Goal: Information Seeking & Learning: Learn about a topic

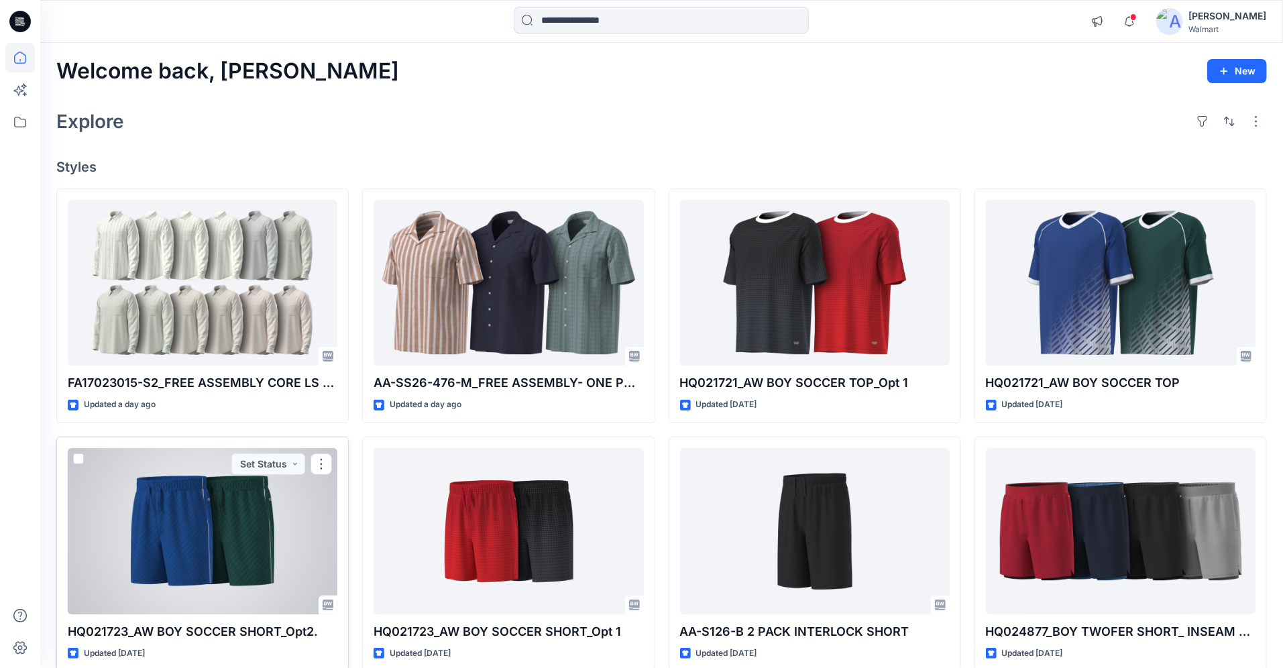
scroll to position [64, 0]
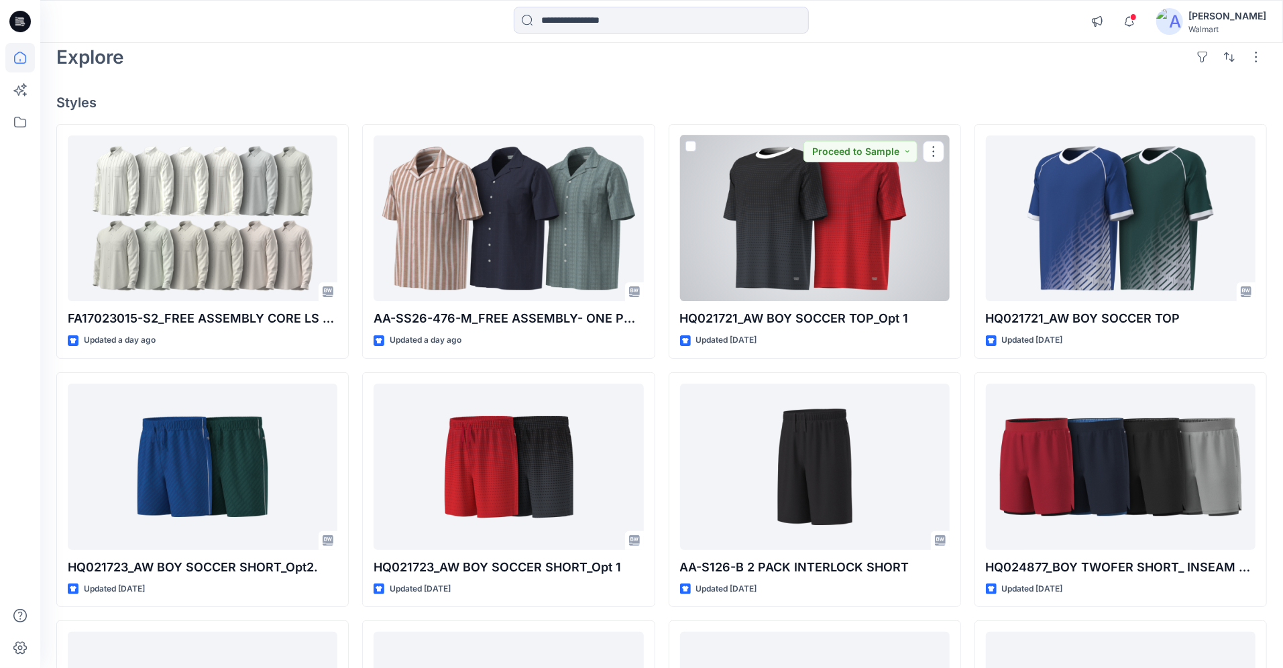
click at [833, 248] on div at bounding box center [815, 219] width 270 height 166
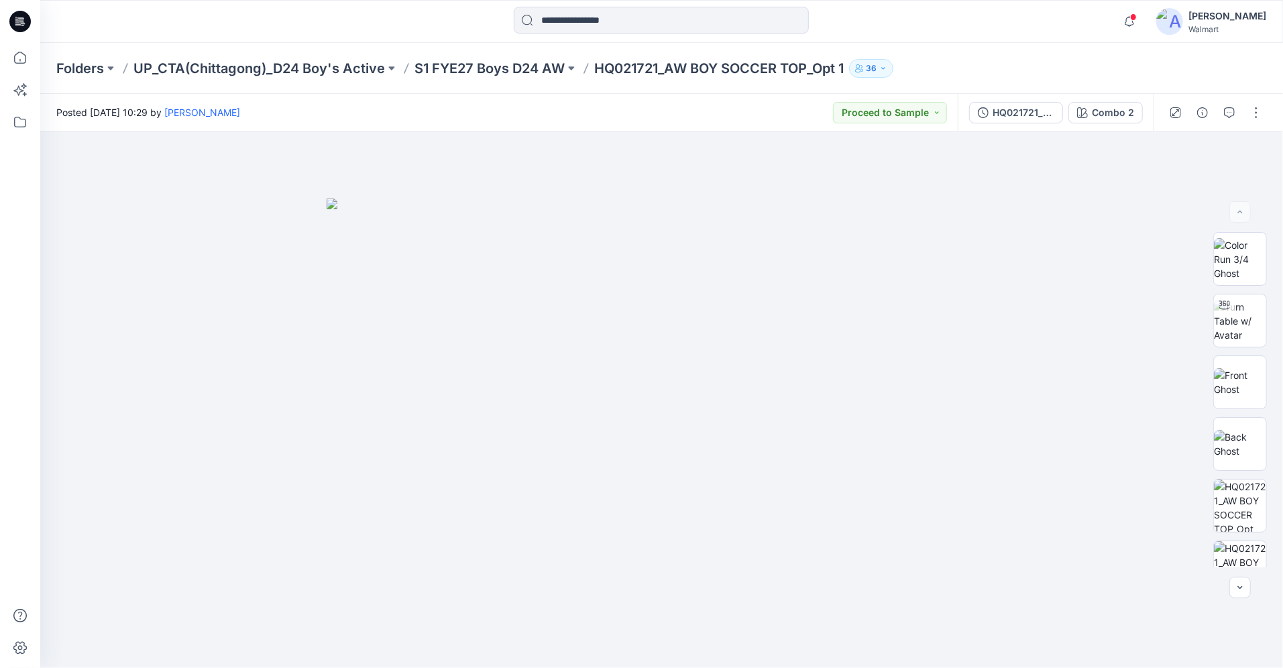
scroll to position [64, 0]
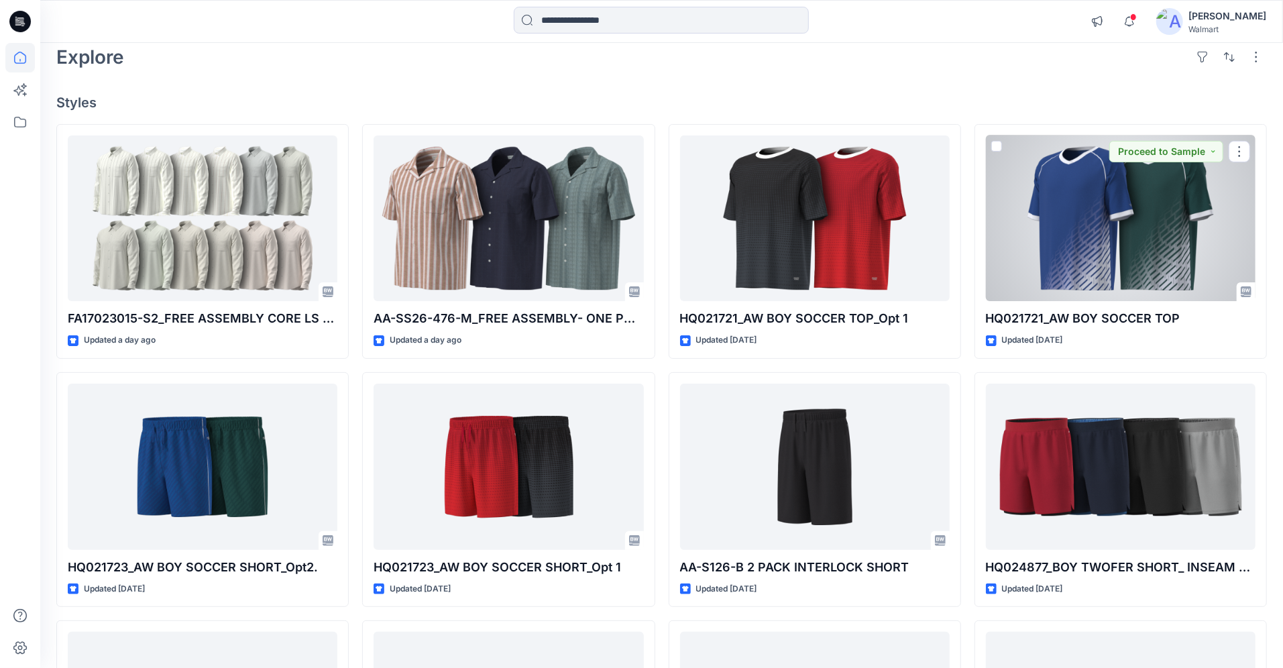
click at [1146, 216] on div at bounding box center [1121, 219] width 270 height 166
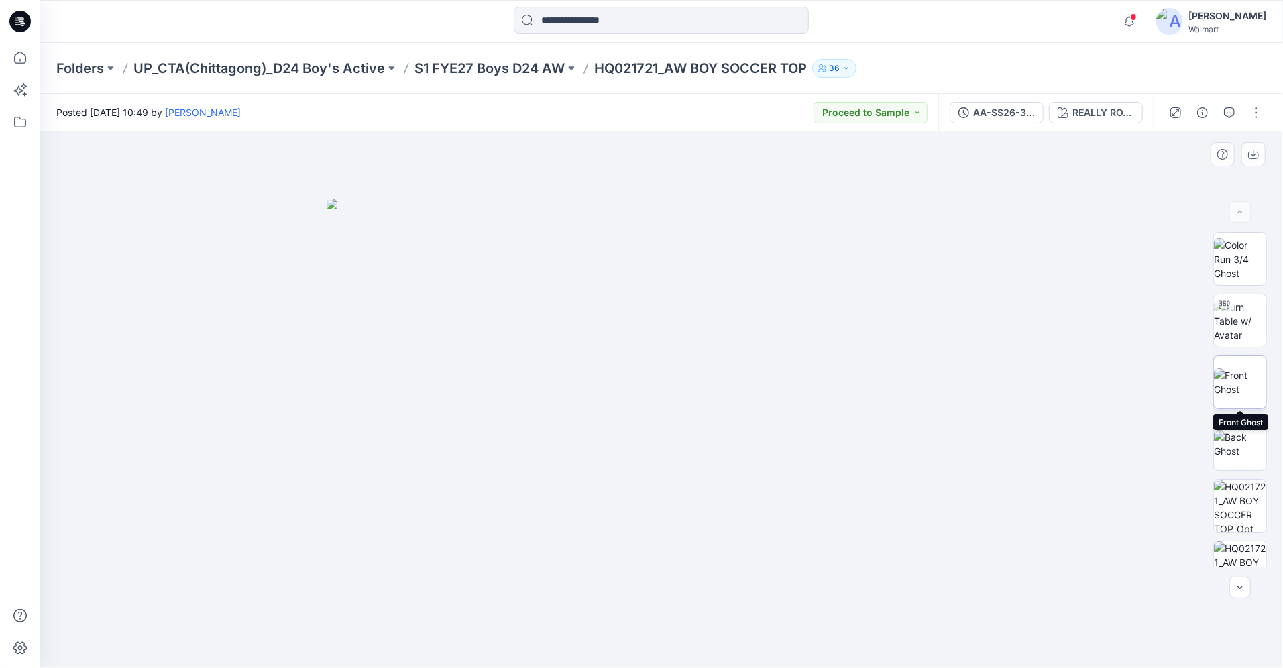
click at [1243, 384] on img at bounding box center [1240, 382] width 52 height 28
click at [1242, 331] on img at bounding box center [1240, 321] width 52 height 42
drag, startPoint x: 758, startPoint y: 451, endPoint x: 651, endPoint y: 440, distance: 107.9
click at [651, 448] on div at bounding box center [661, 399] width 1243 height 537
click at [1243, 271] on img at bounding box center [1240, 259] width 52 height 42
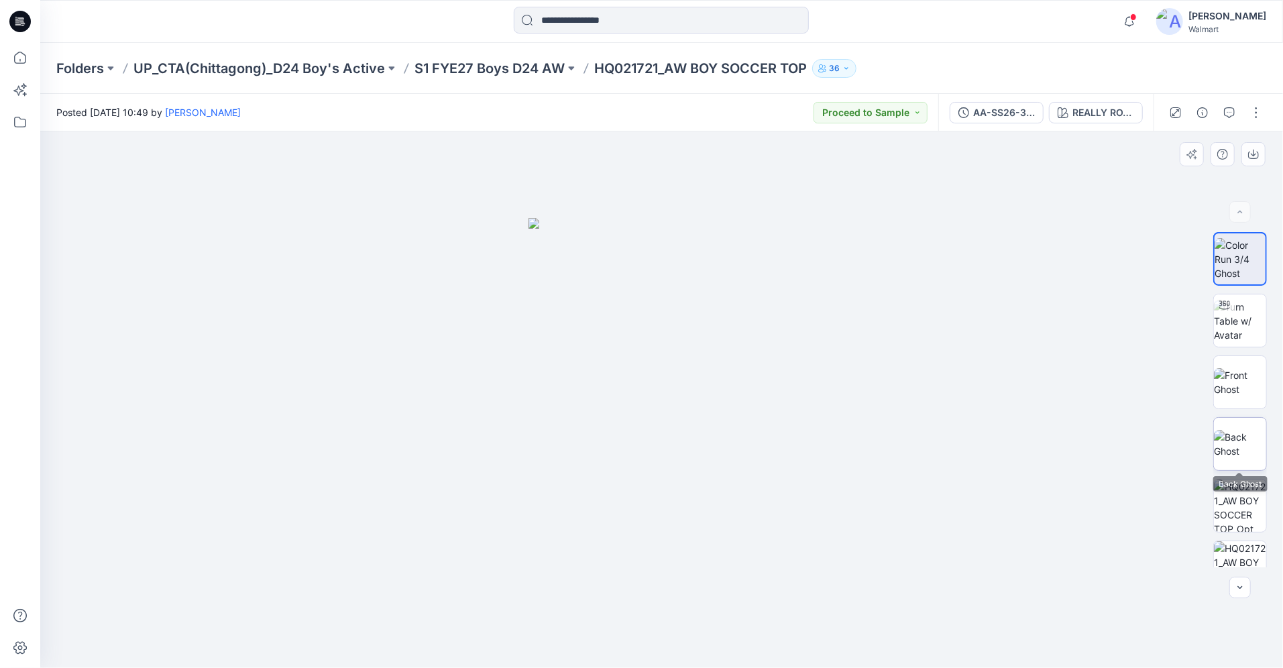
click at [1238, 436] on img at bounding box center [1240, 444] width 52 height 28
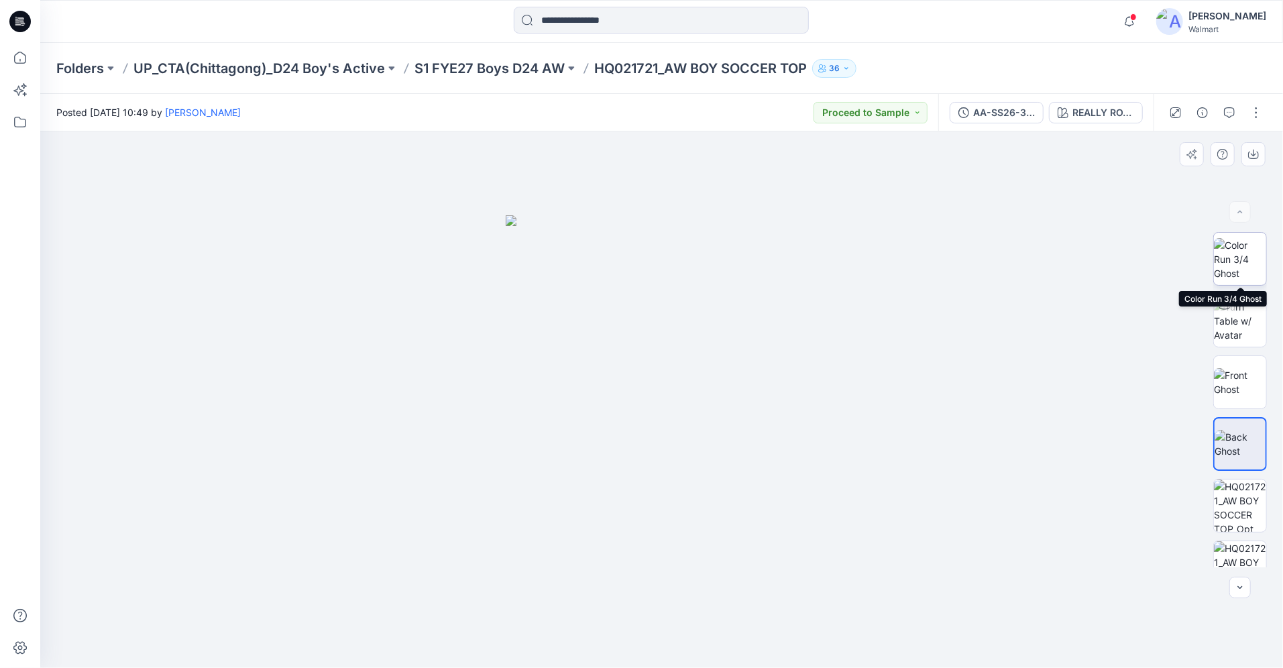
drag, startPoint x: 1241, startPoint y: 271, endPoint x: 1251, endPoint y: 283, distance: 15.7
click at [1241, 271] on img at bounding box center [1240, 259] width 52 height 42
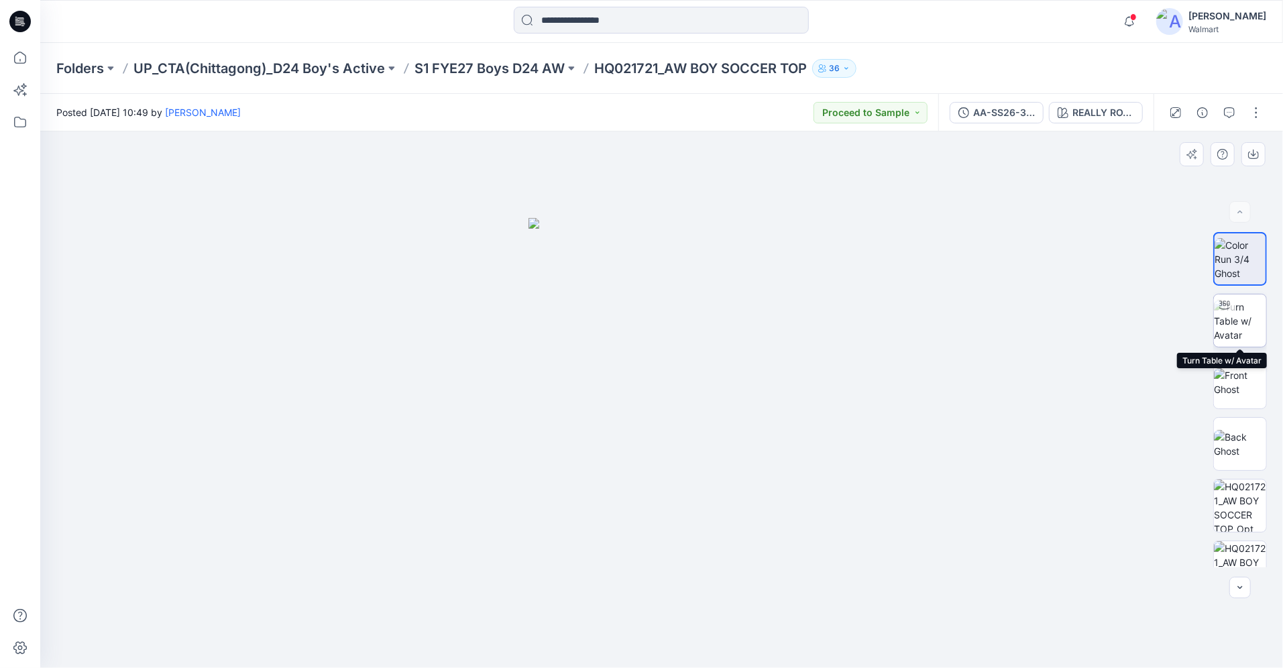
click at [1238, 325] on img at bounding box center [1240, 321] width 52 height 42
drag, startPoint x: 679, startPoint y: 400, endPoint x: 609, endPoint y: 409, distance: 70.3
click at [609, 409] on div at bounding box center [661, 399] width 1243 height 537
click at [1221, 258] on img at bounding box center [1240, 259] width 52 height 42
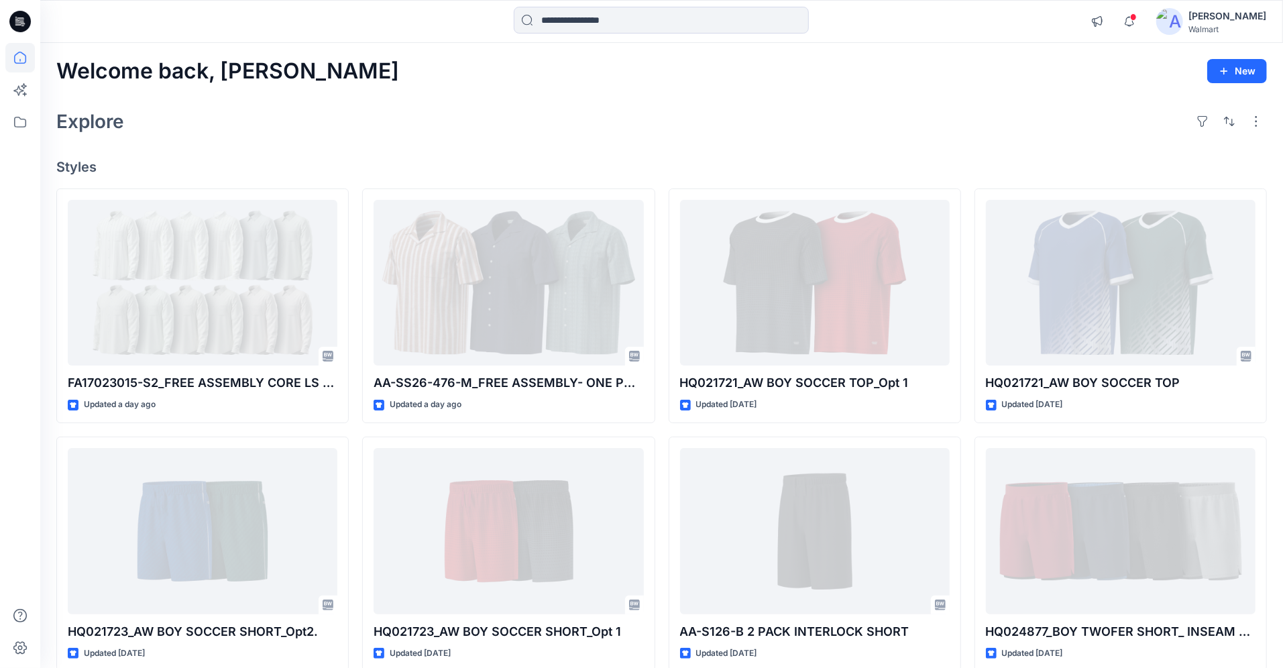
scroll to position [64, 0]
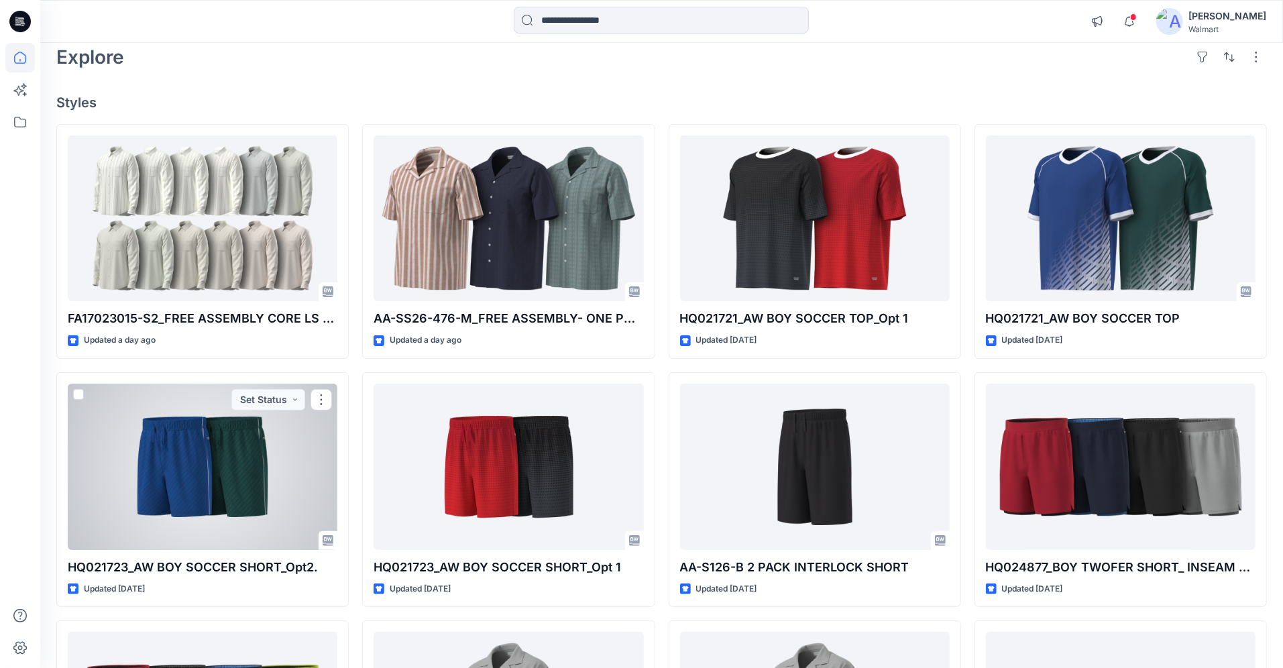
click at [231, 470] on div at bounding box center [203, 467] width 270 height 166
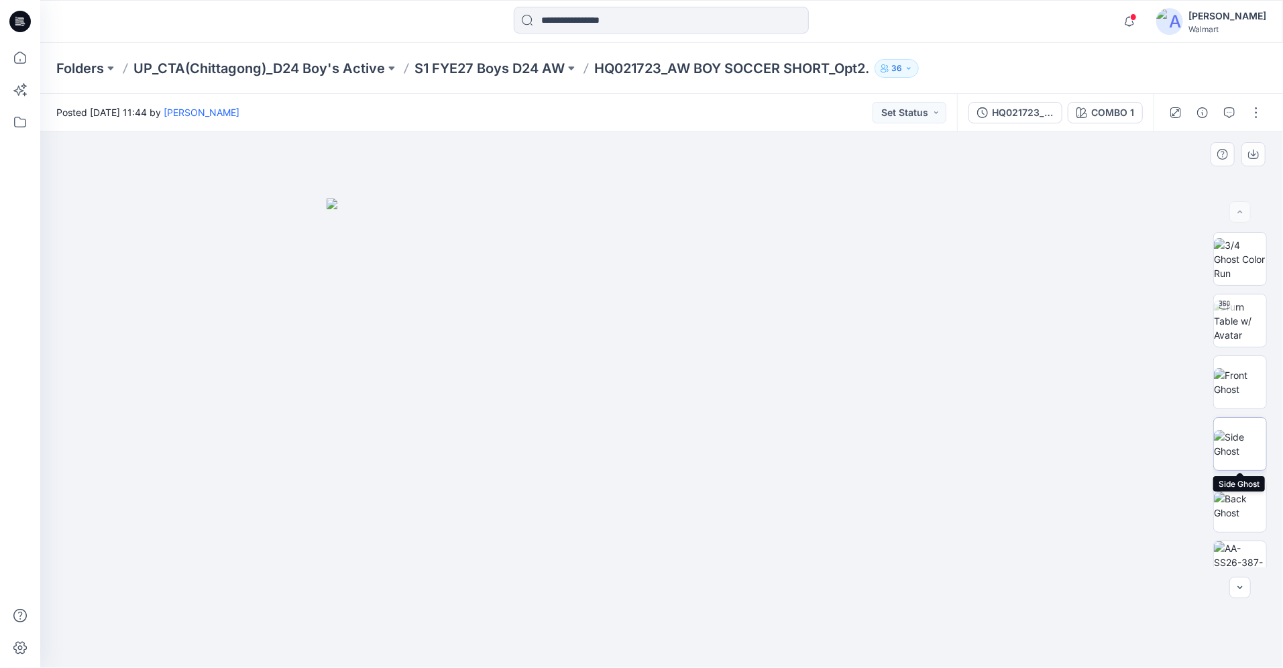
click at [1253, 449] on img at bounding box center [1240, 444] width 52 height 28
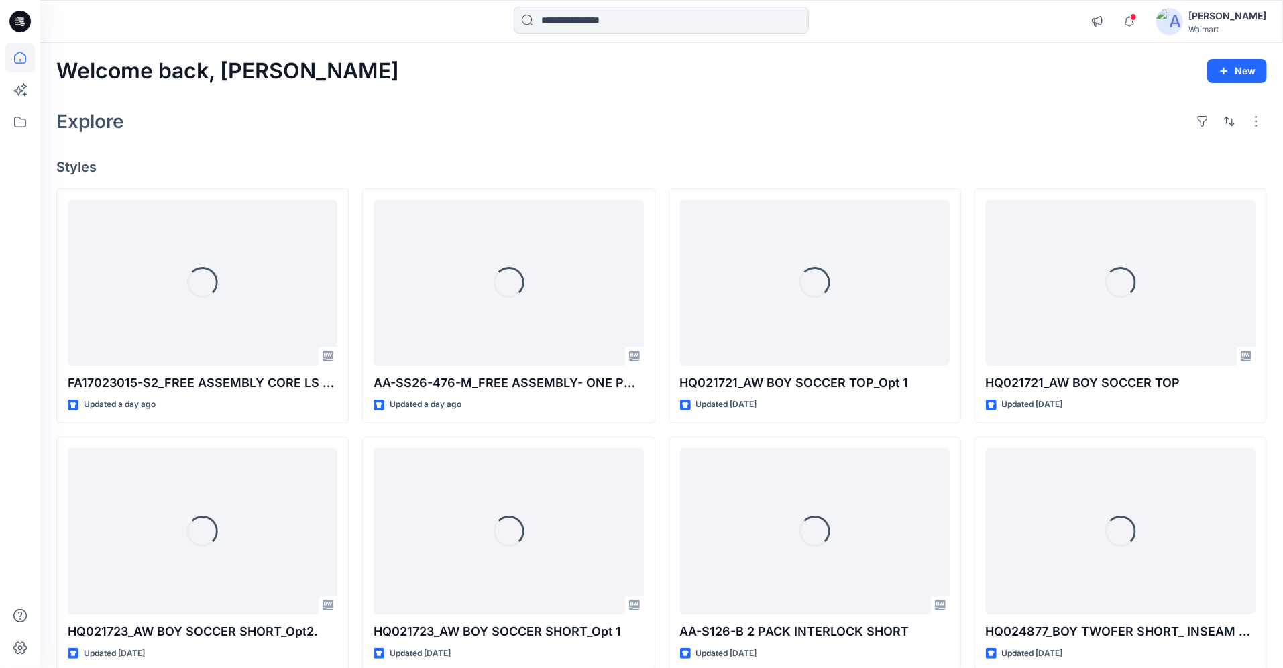
scroll to position [64, 0]
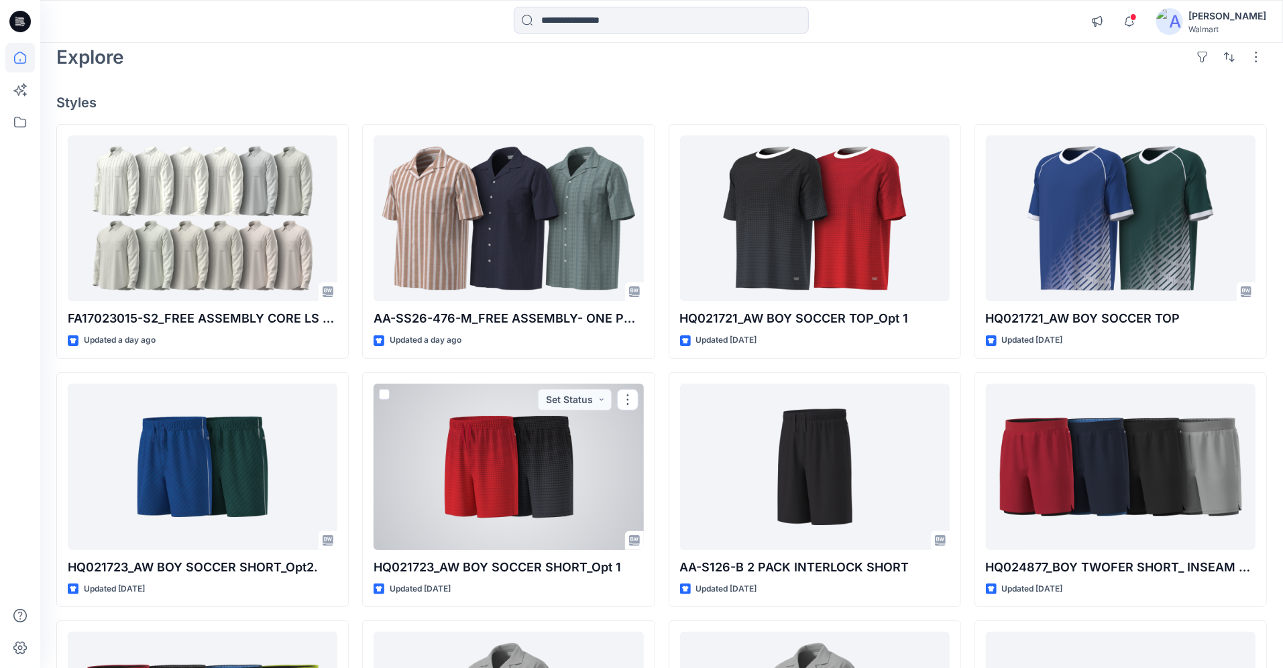
click at [558, 468] on div at bounding box center [509, 467] width 270 height 166
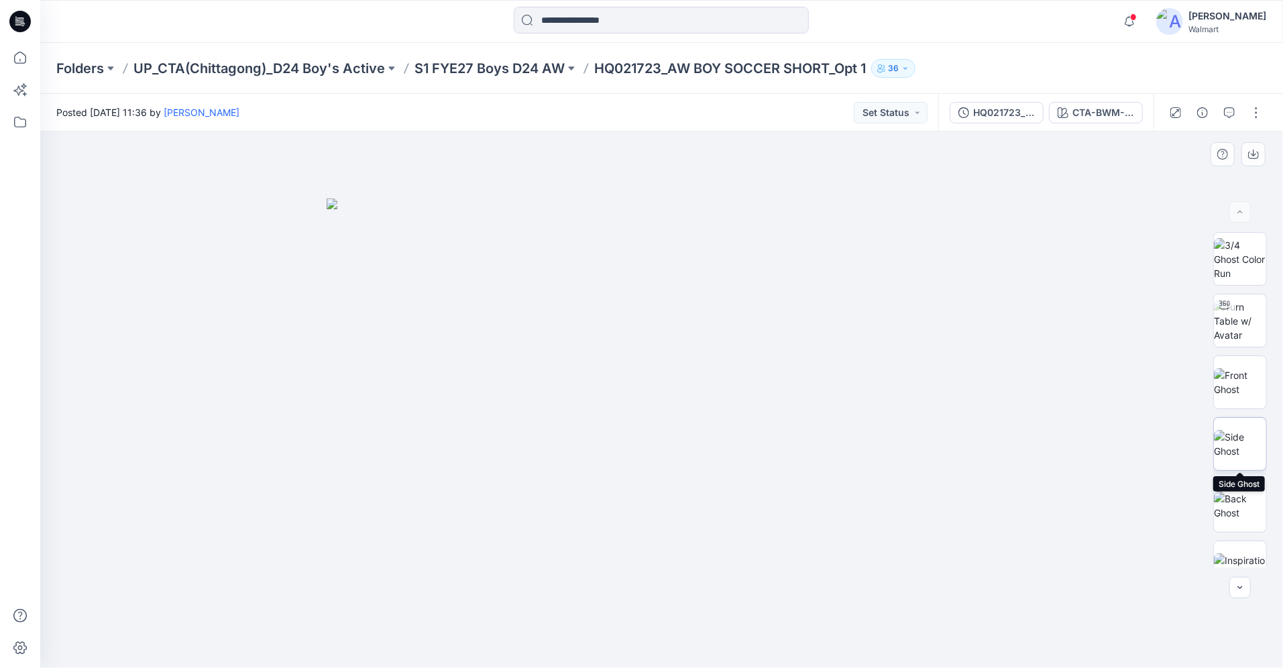
click at [1253, 453] on img at bounding box center [1240, 444] width 52 height 28
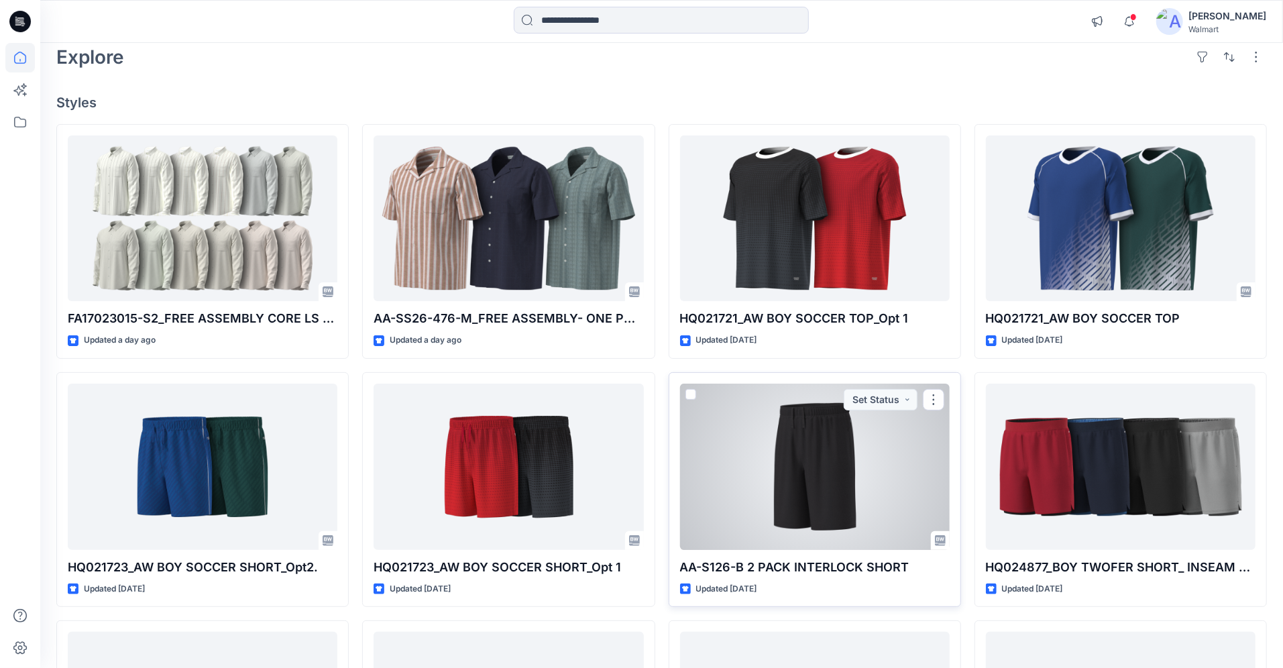
click at [812, 478] on div at bounding box center [815, 467] width 270 height 166
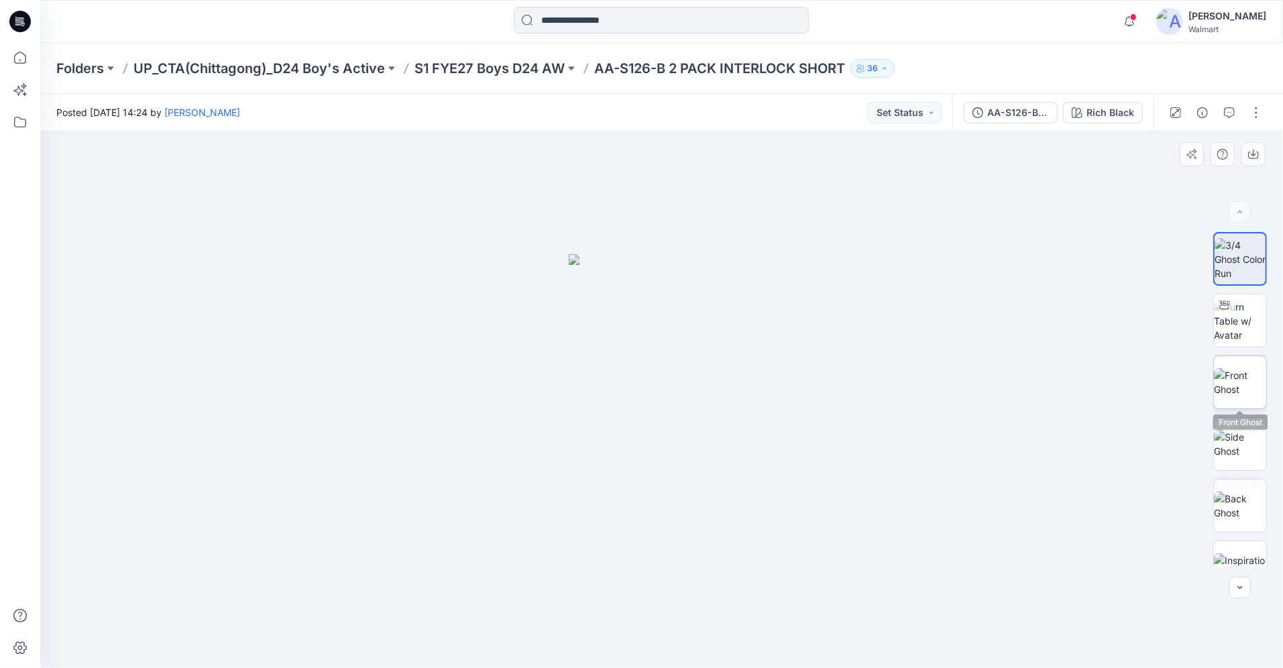
click at [1254, 392] on img at bounding box center [1240, 382] width 52 height 28
click at [1236, 441] on img at bounding box center [1240, 444] width 52 height 28
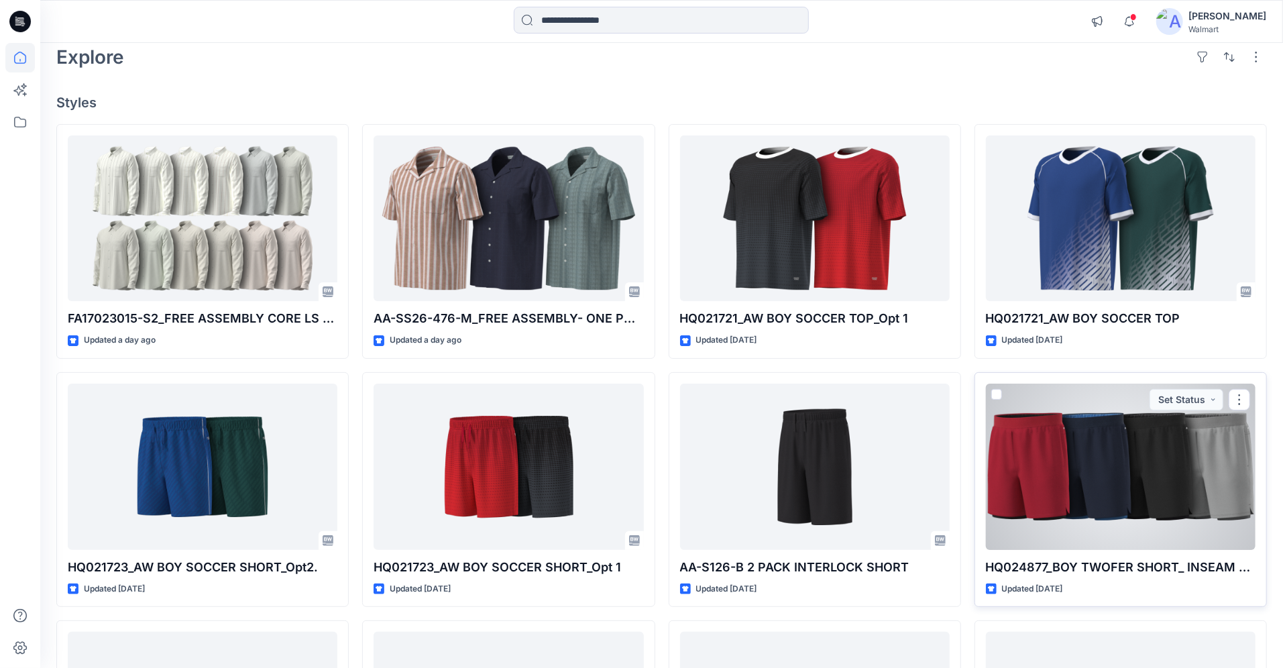
click at [1144, 475] on div at bounding box center [1121, 467] width 270 height 166
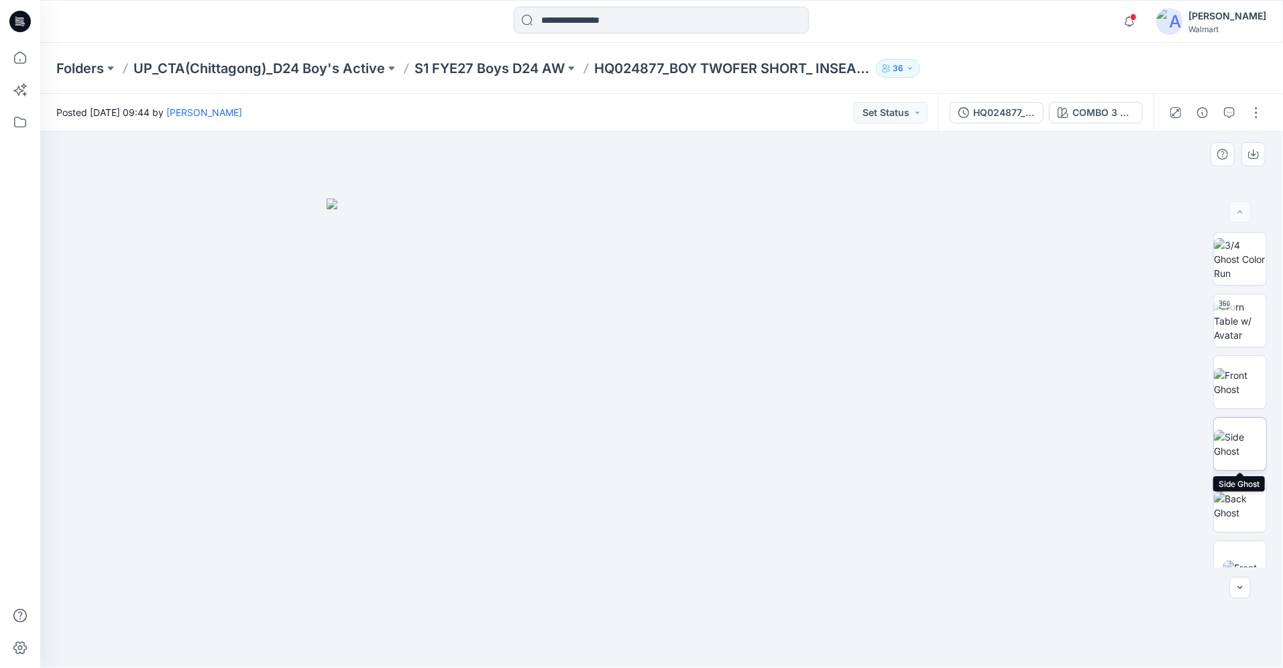
click at [1251, 451] on img at bounding box center [1240, 444] width 52 height 28
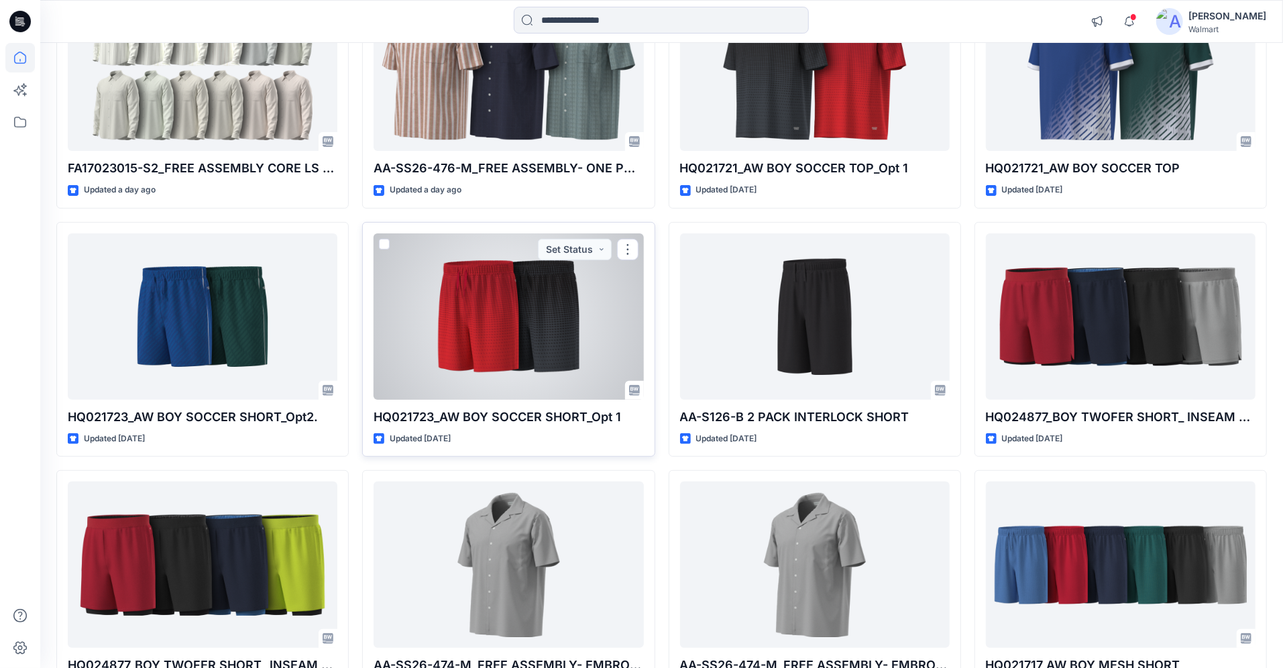
scroll to position [261, 0]
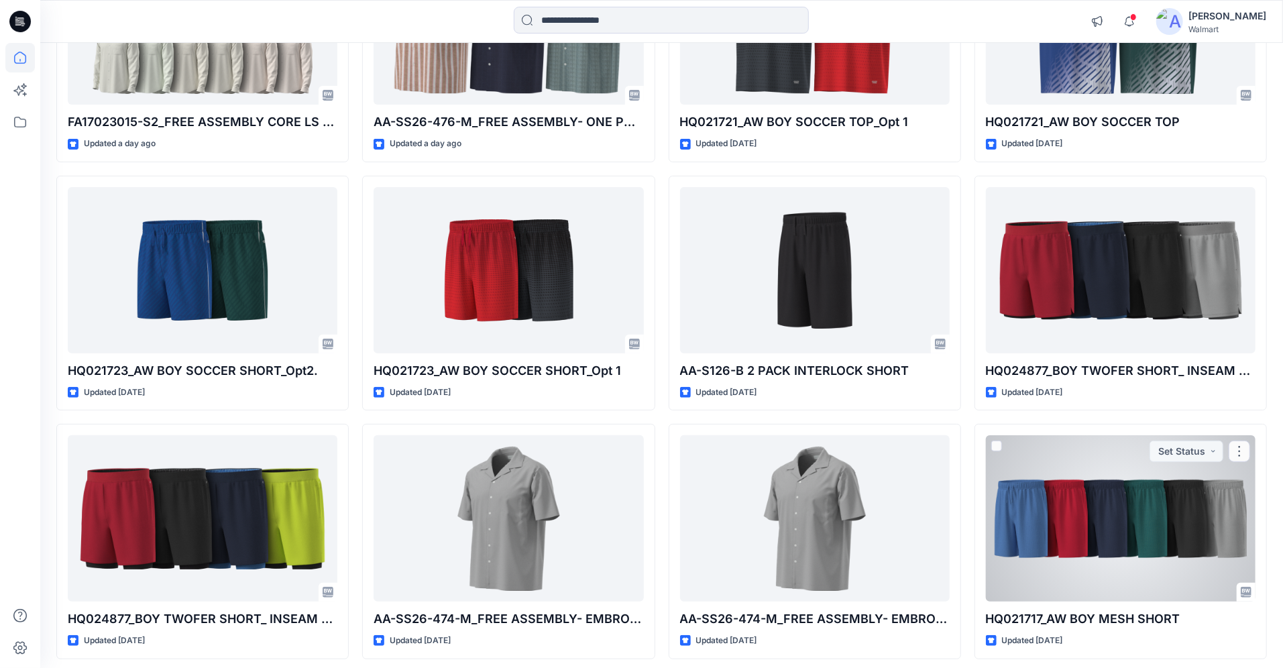
click at [1083, 497] on div at bounding box center [1121, 518] width 270 height 166
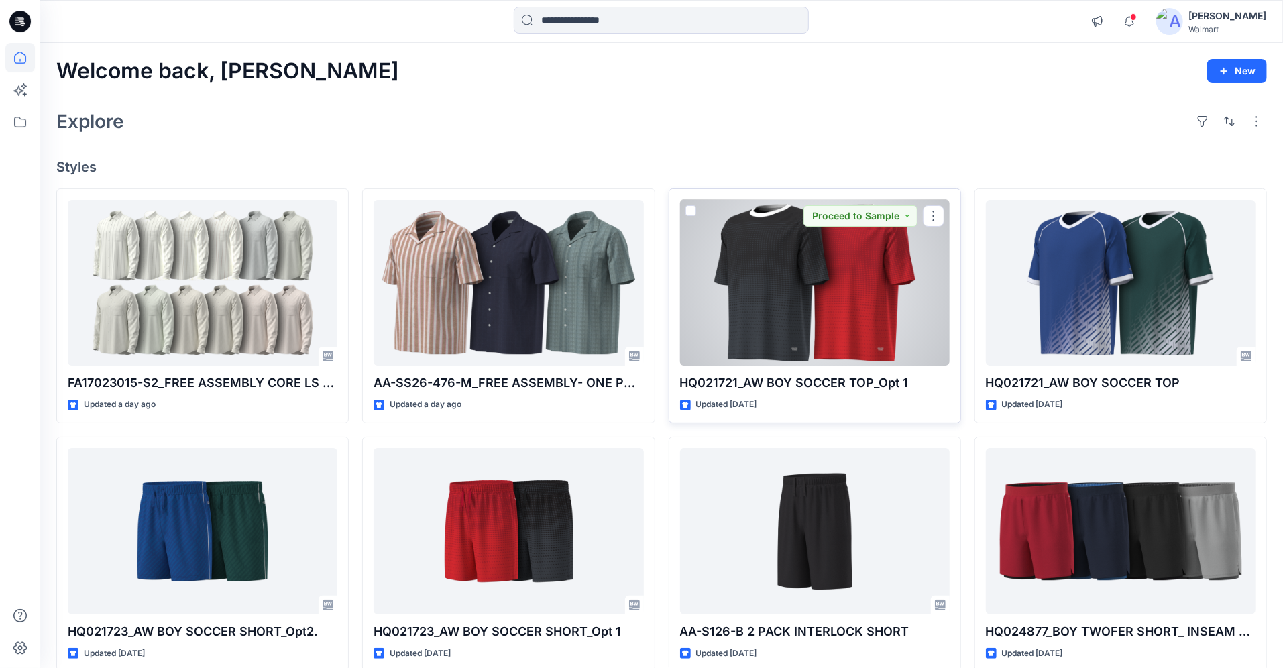
scroll to position [232, 0]
